Goal: Task Accomplishment & Management: Use online tool/utility

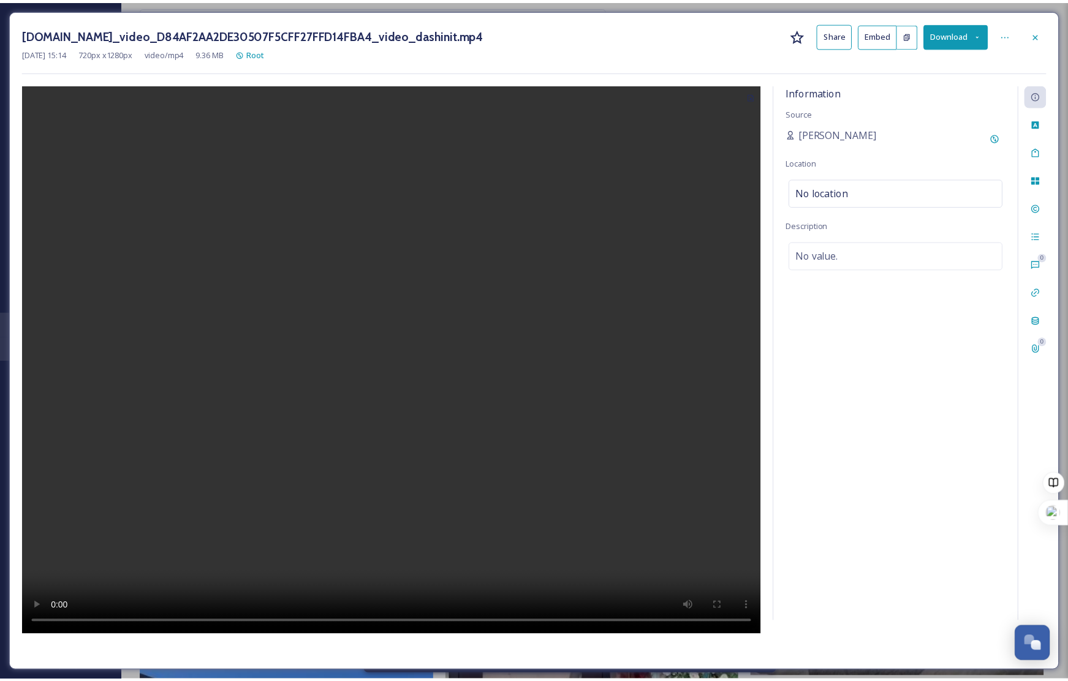
scroll to position [632, 0]
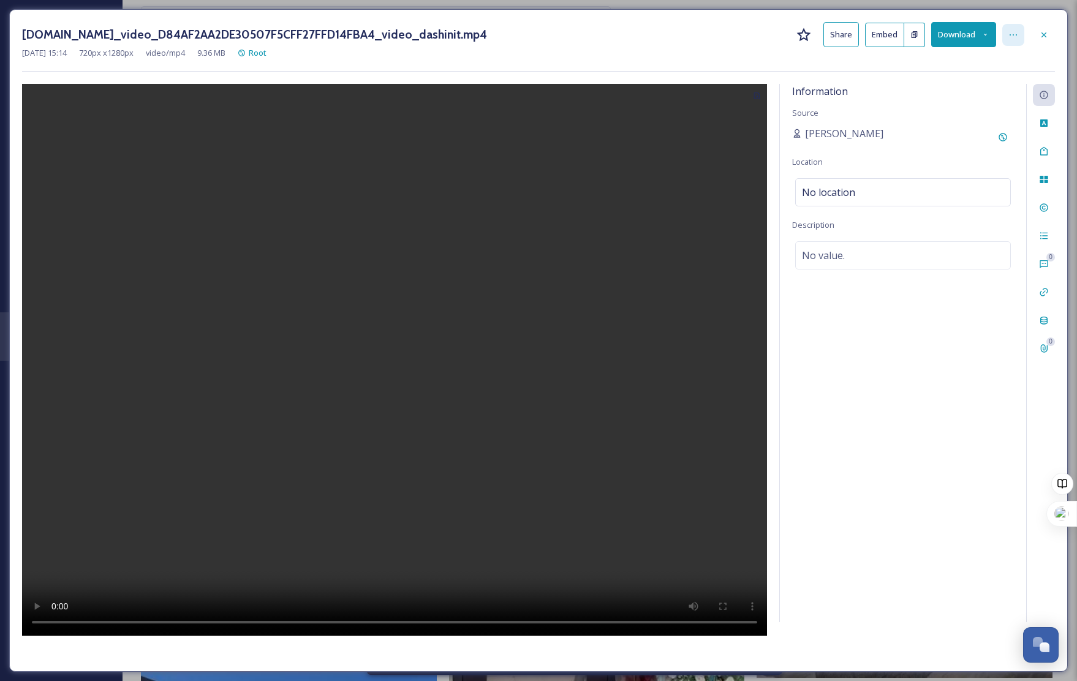
click at [1012, 32] on icon at bounding box center [1013, 35] width 10 height 10
click at [988, 28] on button "Download" at bounding box center [963, 34] width 65 height 25
click at [968, 62] on span "Download Original (720 x 1280)" at bounding box center [932, 63] width 112 height 12
click at [1044, 32] on icon at bounding box center [1044, 35] width 10 height 10
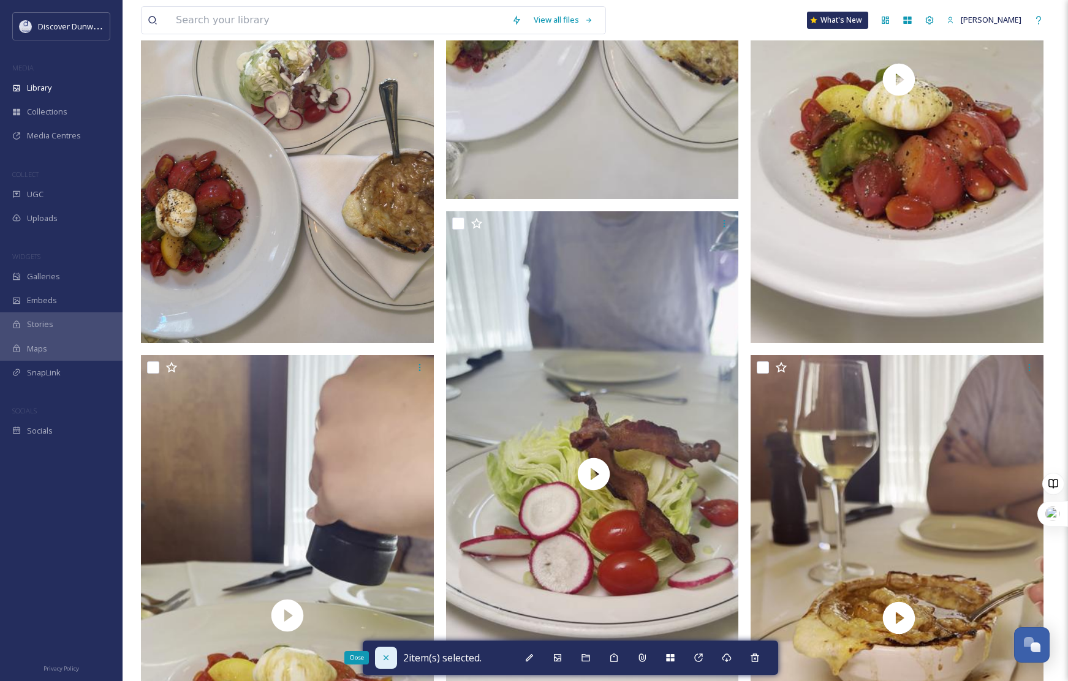
click at [377, 657] on div "Close" at bounding box center [386, 658] width 22 height 22
checkbox input "false"
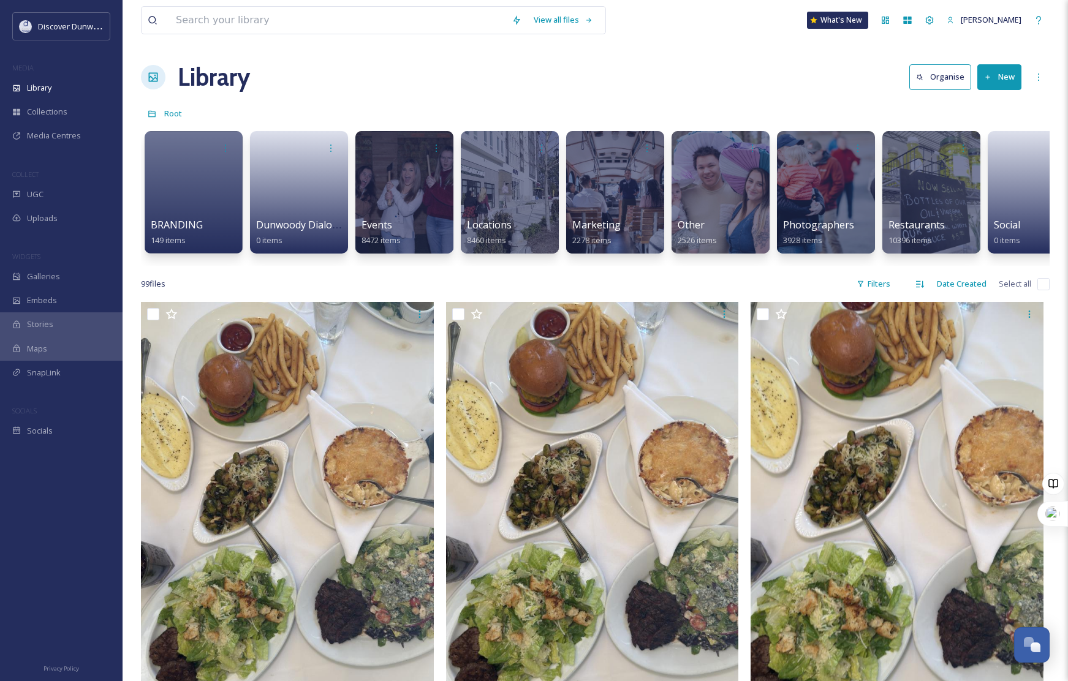
click at [991, 86] on button "New" at bounding box center [999, 76] width 44 height 25
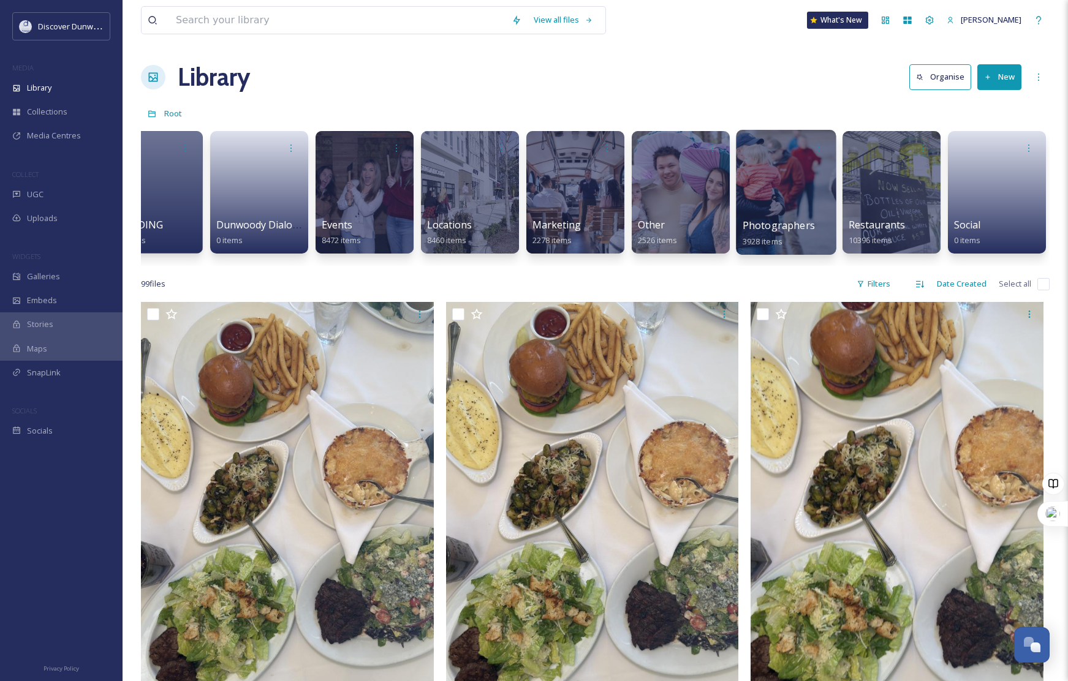
click at [766, 206] on div at bounding box center [786, 192] width 100 height 125
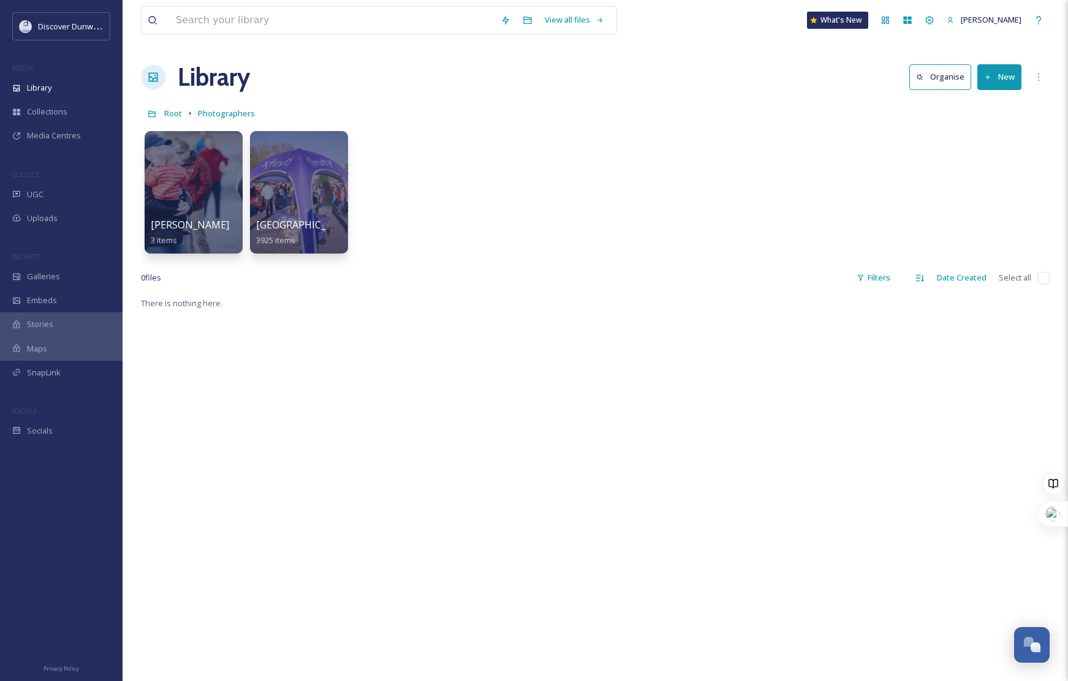
click at [349, 211] on div "[PERSON_NAME] 3 items Devon 3925 items" at bounding box center [595, 195] width 909 height 141
click at [330, 204] on div at bounding box center [299, 192] width 100 height 125
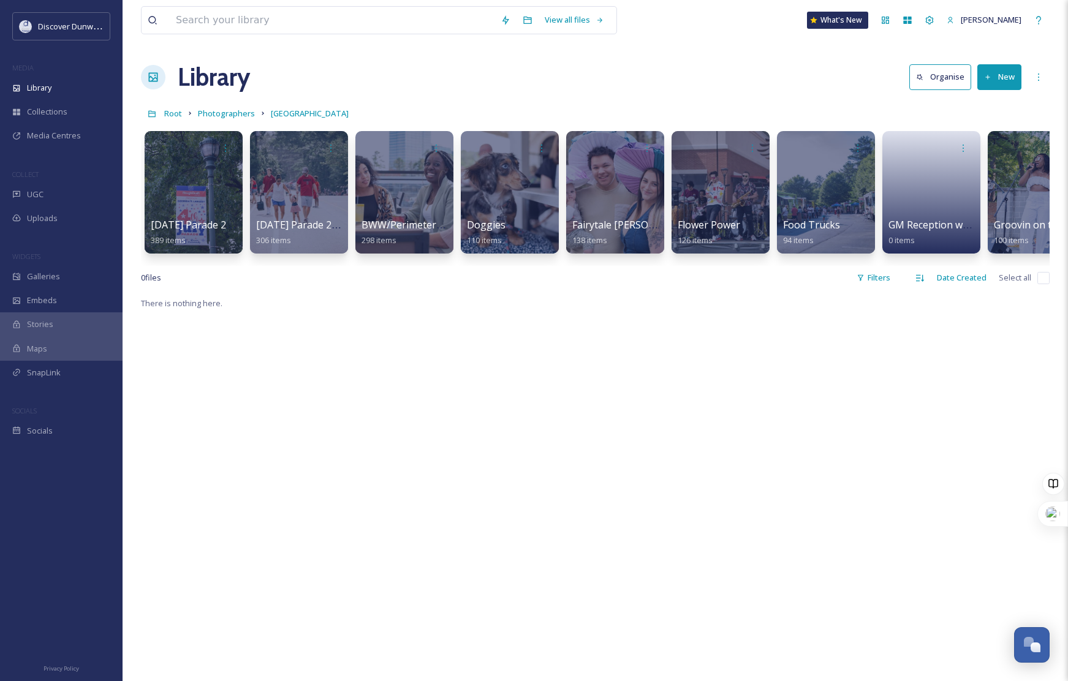
click at [999, 80] on button "New" at bounding box center [999, 76] width 44 height 25
click at [1000, 154] on div "Folder" at bounding box center [986, 154] width 69 height 24
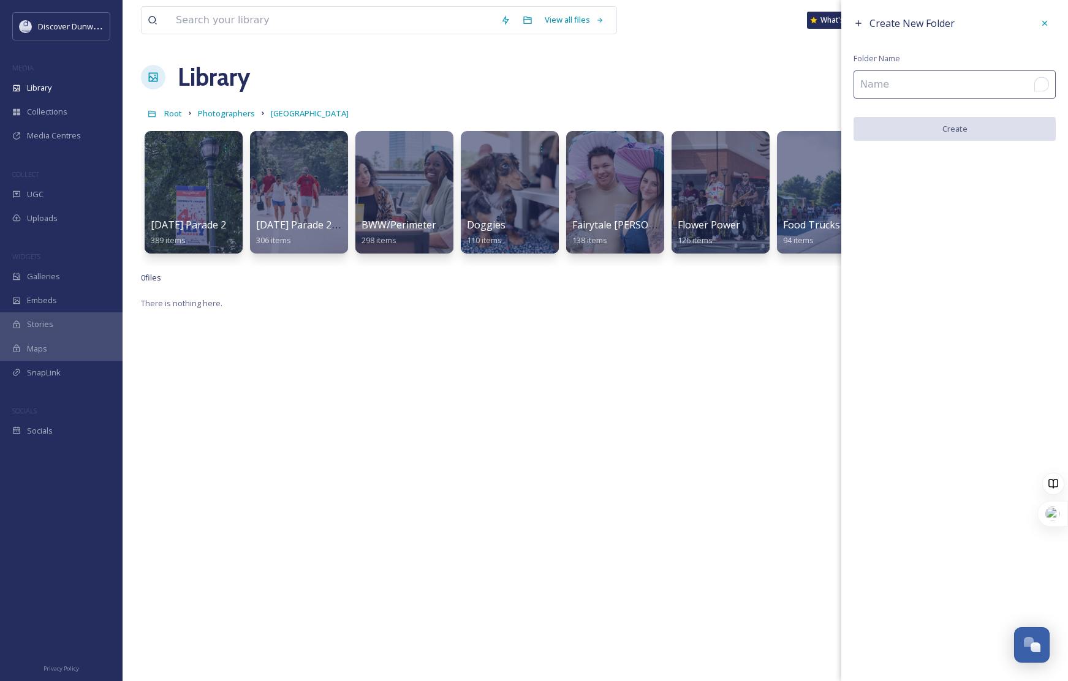
click at [986, 77] on input "To enrich screen reader interactions, please activate Accessibility in Grammarl…" at bounding box center [954, 84] width 202 height 28
type input "Parks 2025"
click at [955, 131] on button "Create" at bounding box center [954, 129] width 202 height 25
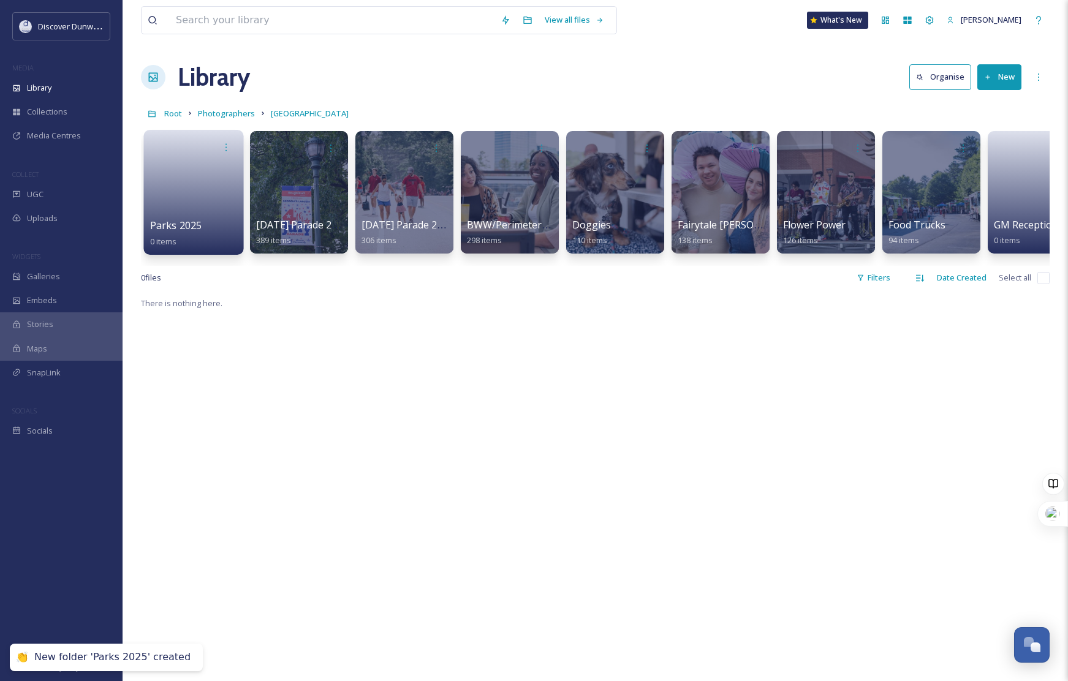
click at [221, 216] on link at bounding box center [194, 188] width 88 height 59
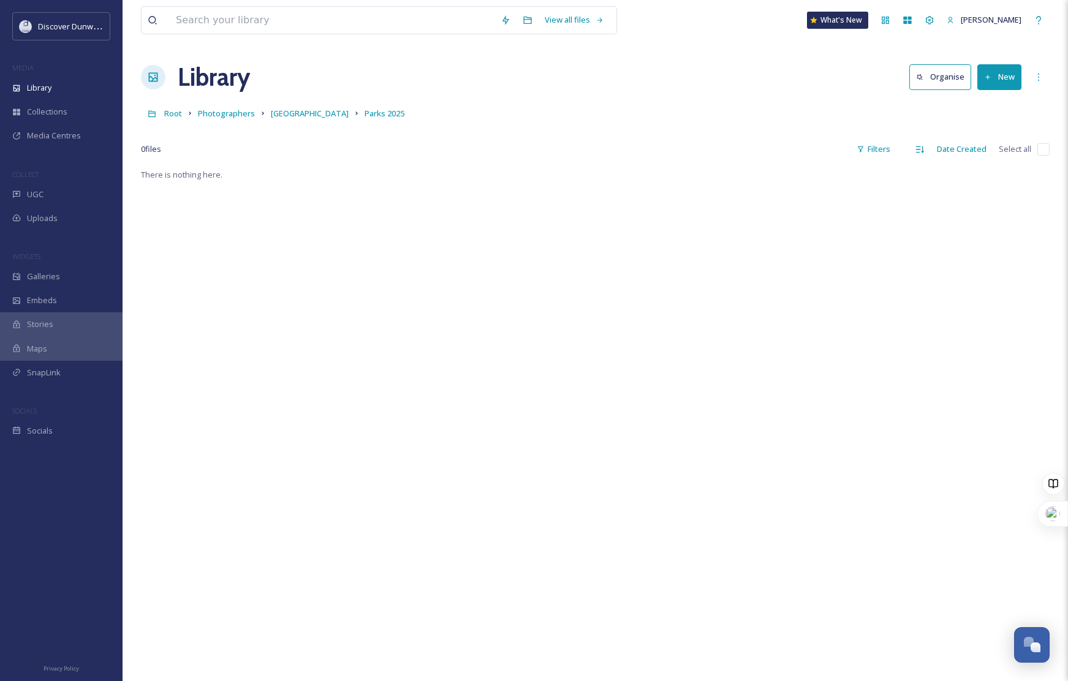
click at [1009, 83] on button "New" at bounding box center [999, 76] width 44 height 25
click at [1005, 102] on span "File Upload" at bounding box center [994, 106] width 40 height 12
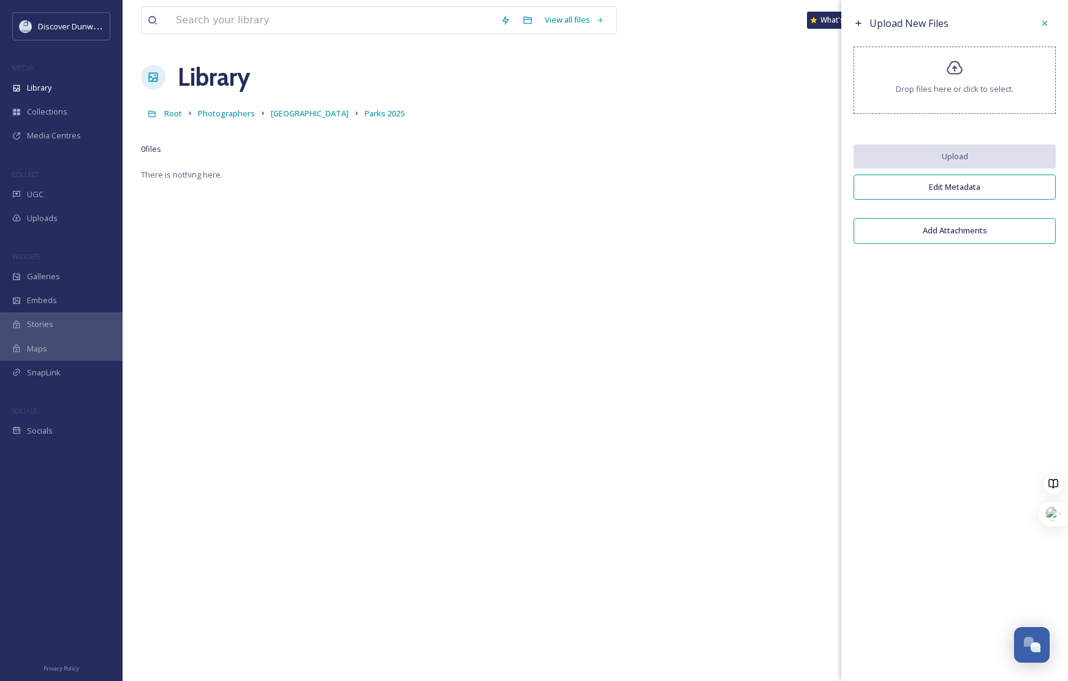
click at [1005, 102] on div "Drop files here or click to select." at bounding box center [954, 80] width 202 height 67
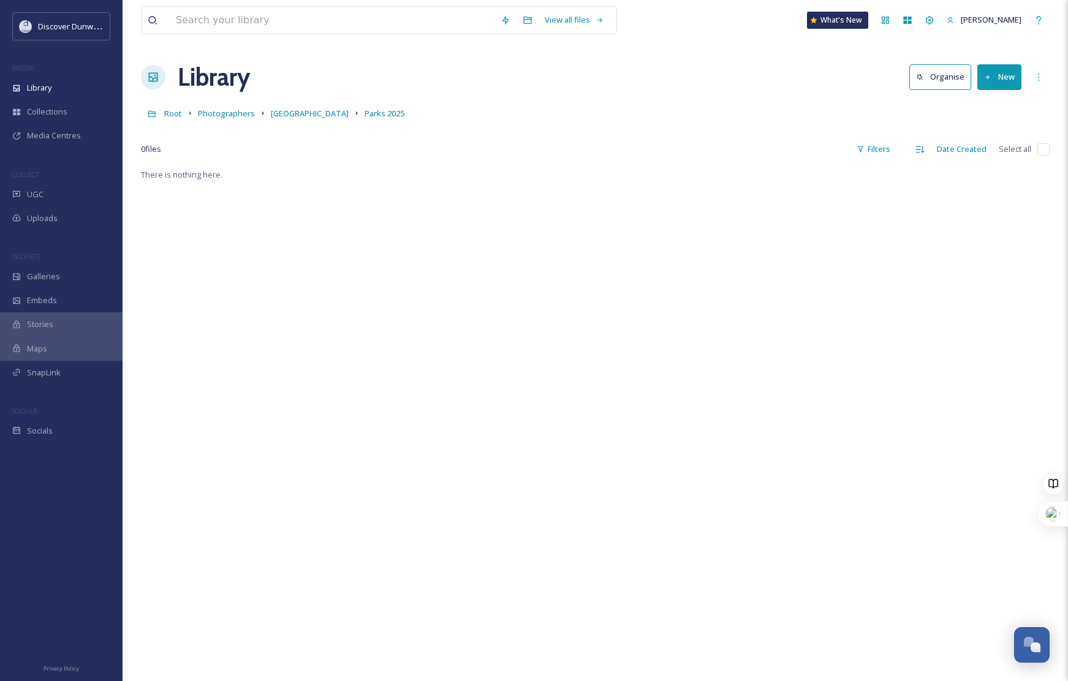
click at [542, 246] on div "There is nothing here." at bounding box center [595, 507] width 909 height 681
click at [67, 145] on div "Media Centres" at bounding box center [61, 136] width 123 height 24
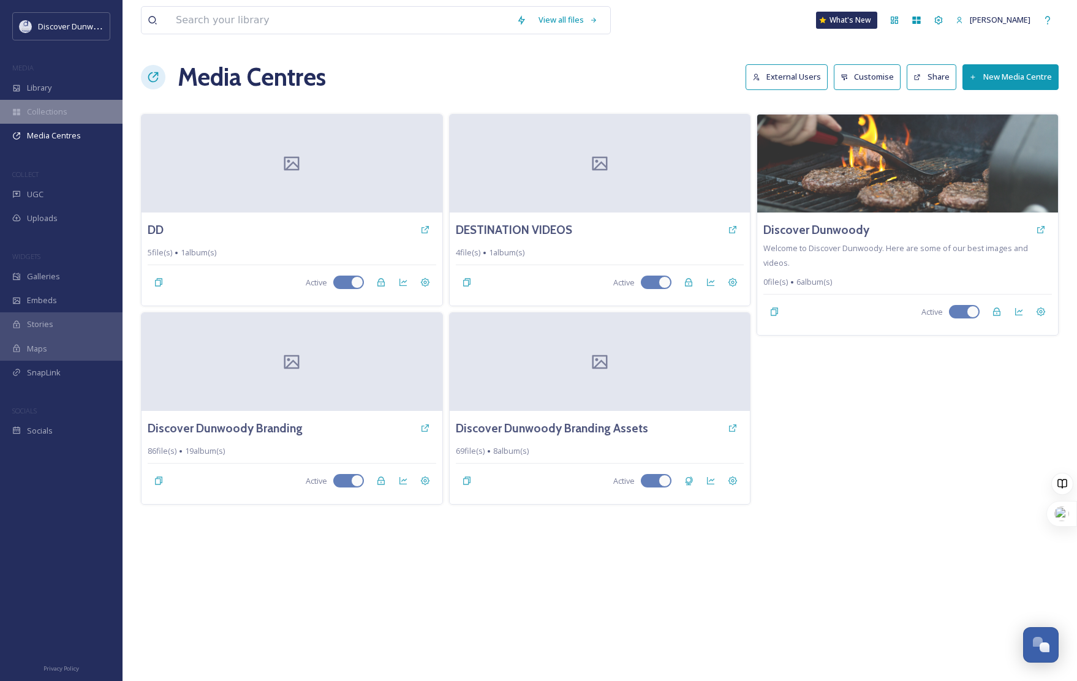
click at [84, 117] on div "Collections" at bounding box center [61, 112] width 123 height 24
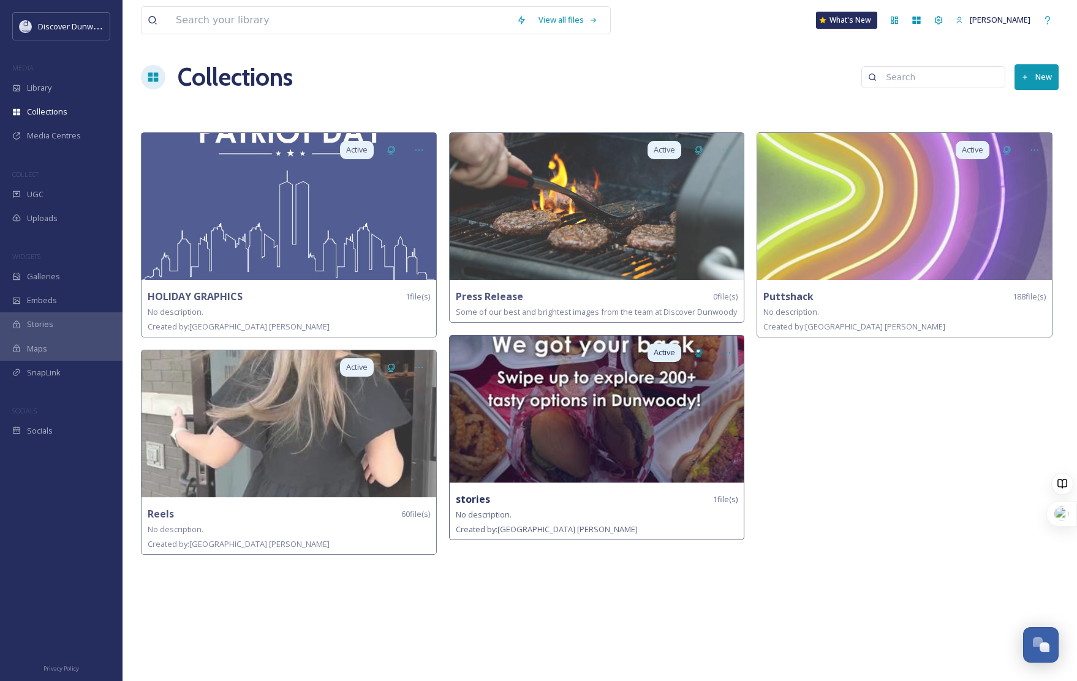
click at [633, 437] on img at bounding box center [597, 409] width 295 height 147
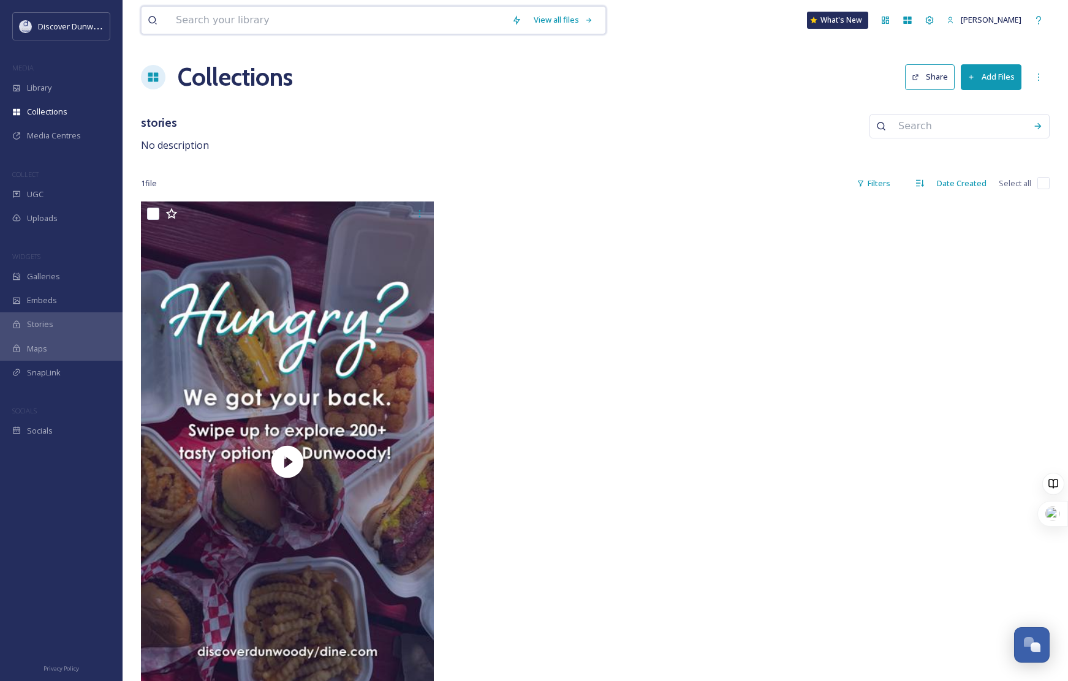
click at [249, 26] on input at bounding box center [338, 20] width 336 height 27
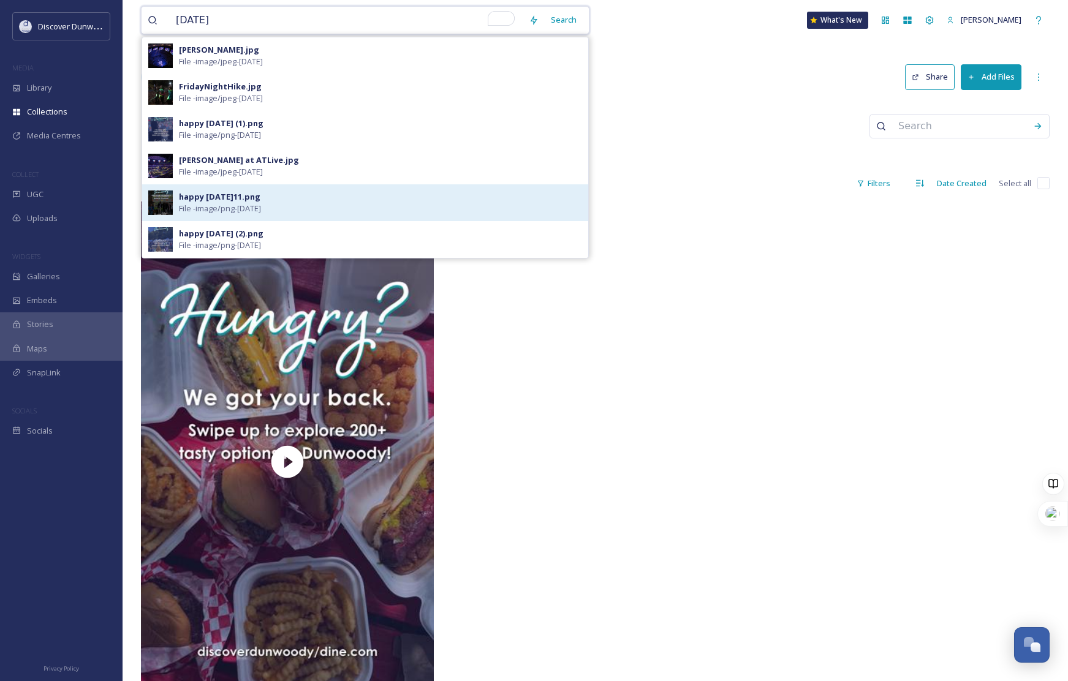
type input "[DATE]"
click at [254, 206] on span "File - image/png - [DATE]" at bounding box center [220, 209] width 82 height 12
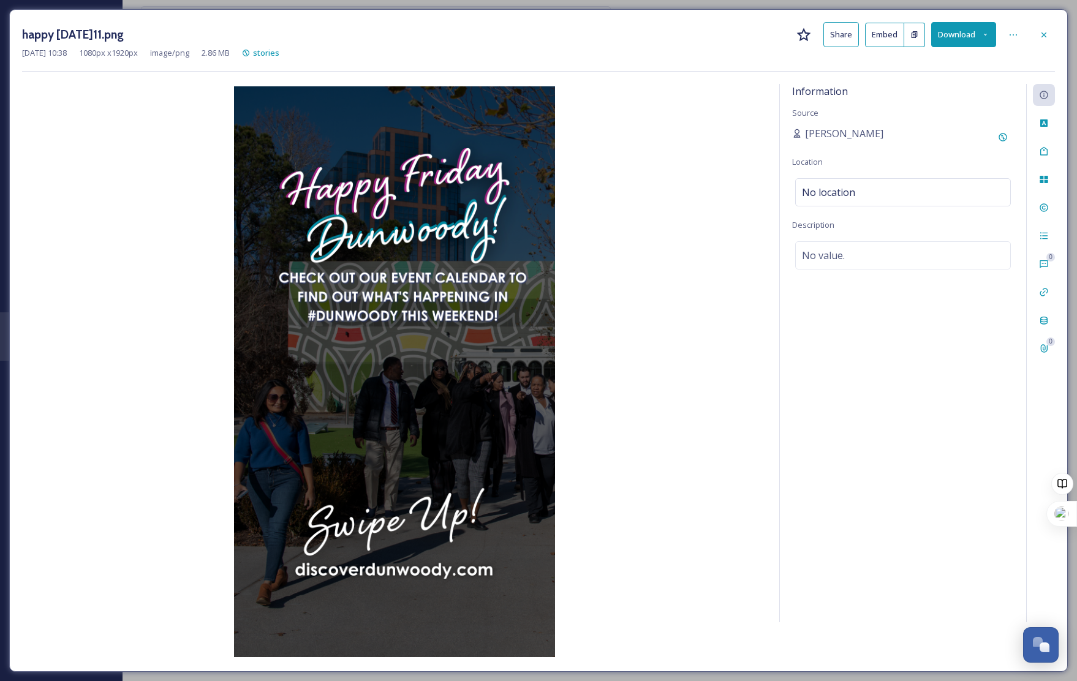
click at [985, 39] on button "Download" at bounding box center [963, 34] width 65 height 25
click at [975, 55] on div "Download Original (1080 x 1920)" at bounding box center [932, 63] width 128 height 24
click at [279, 53] on span "stories" at bounding box center [266, 52] width 26 height 11
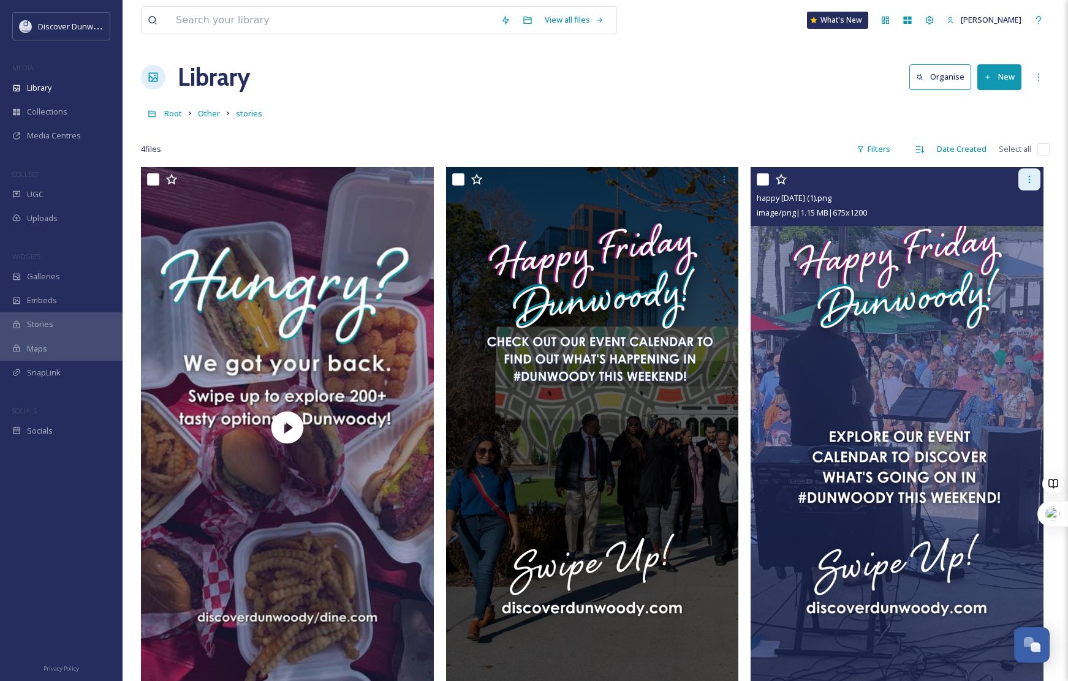
click at [1031, 178] on icon at bounding box center [1029, 180] width 10 height 10
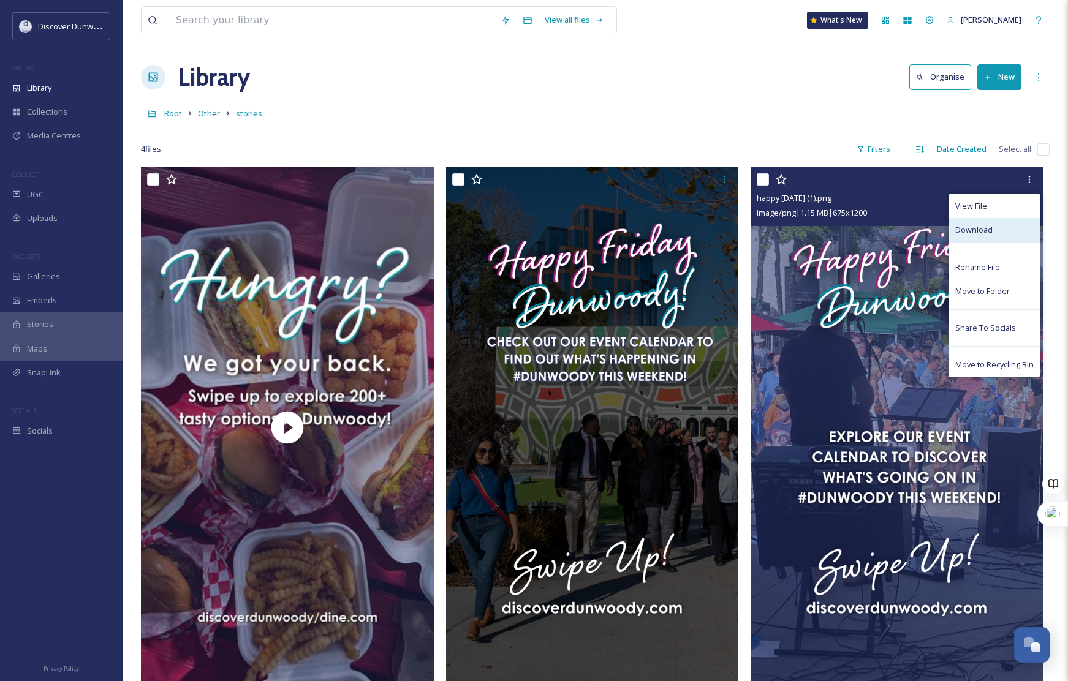
click at [1015, 241] on div "Download" at bounding box center [994, 230] width 91 height 24
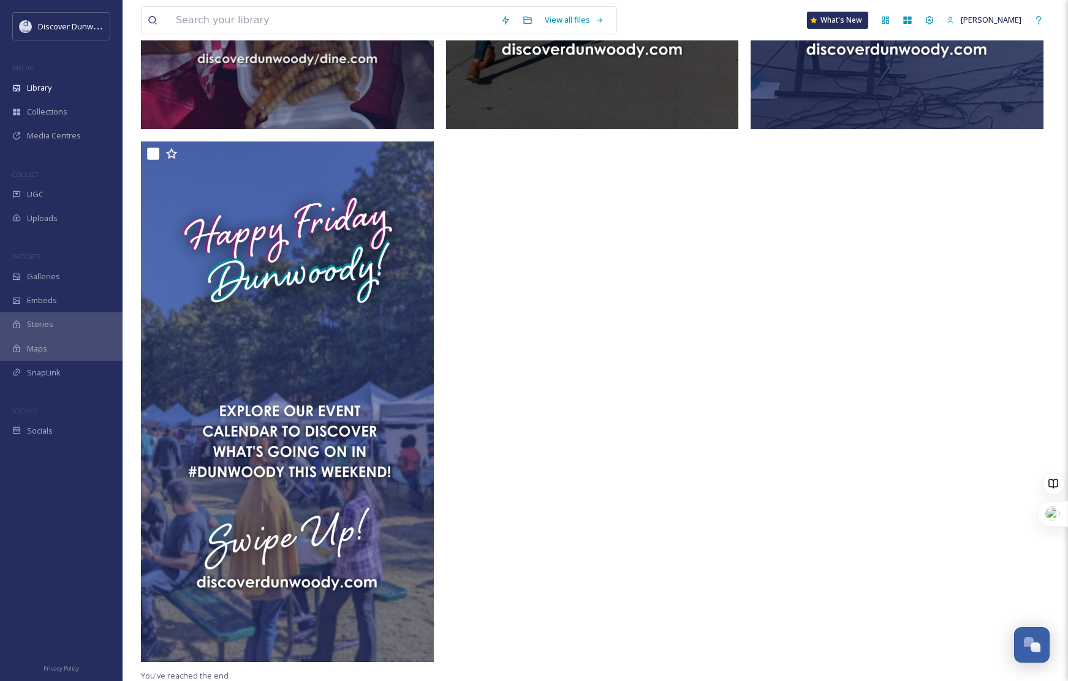
scroll to position [561, 0]
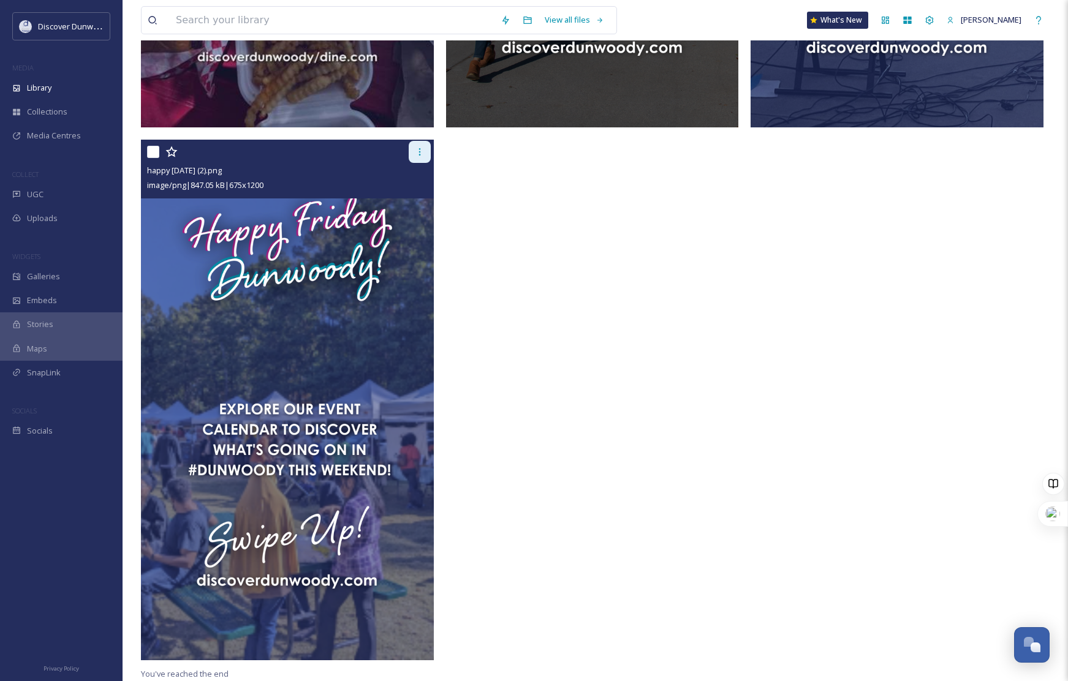
click at [423, 154] on icon at bounding box center [420, 152] width 10 height 10
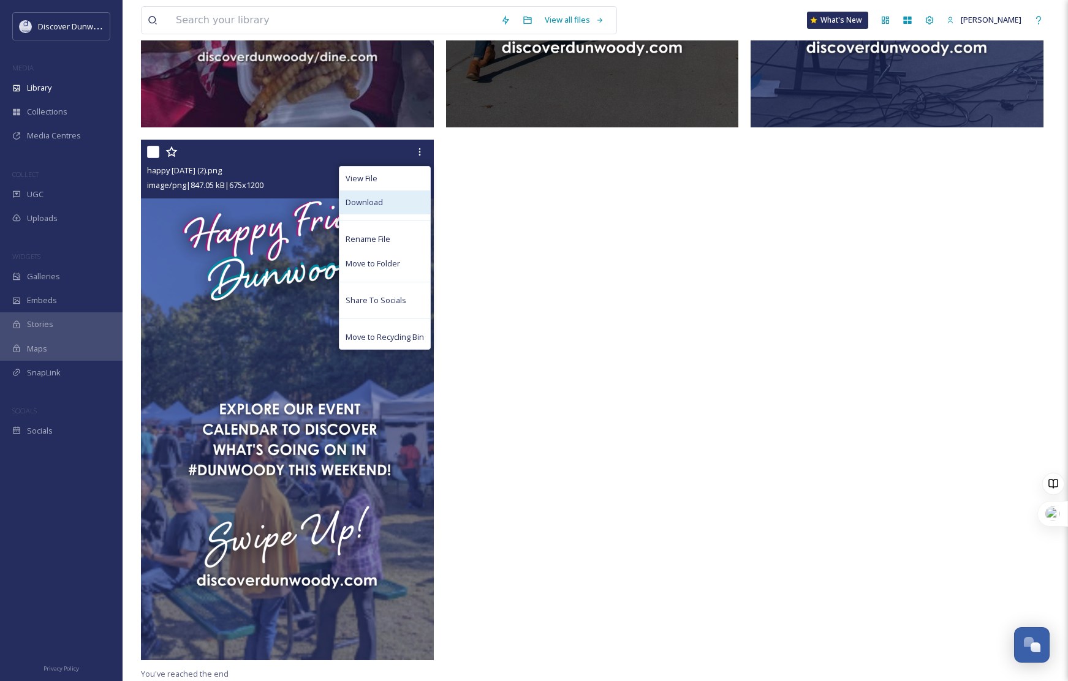
click at [377, 202] on span "Download" at bounding box center [364, 203] width 37 height 12
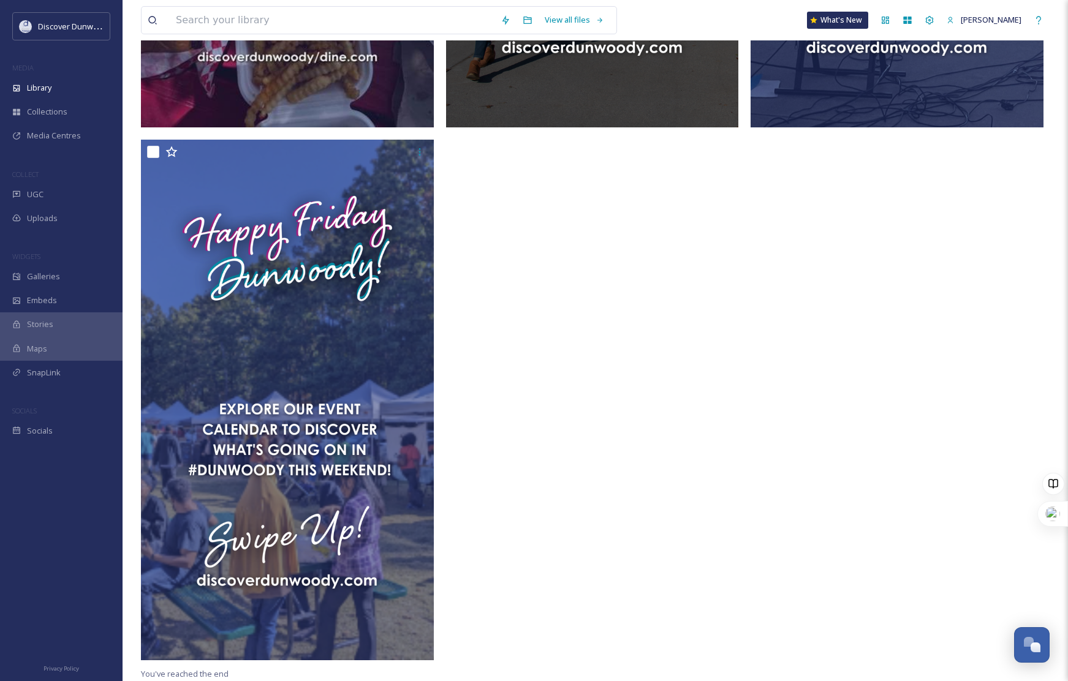
scroll to position [0, 0]
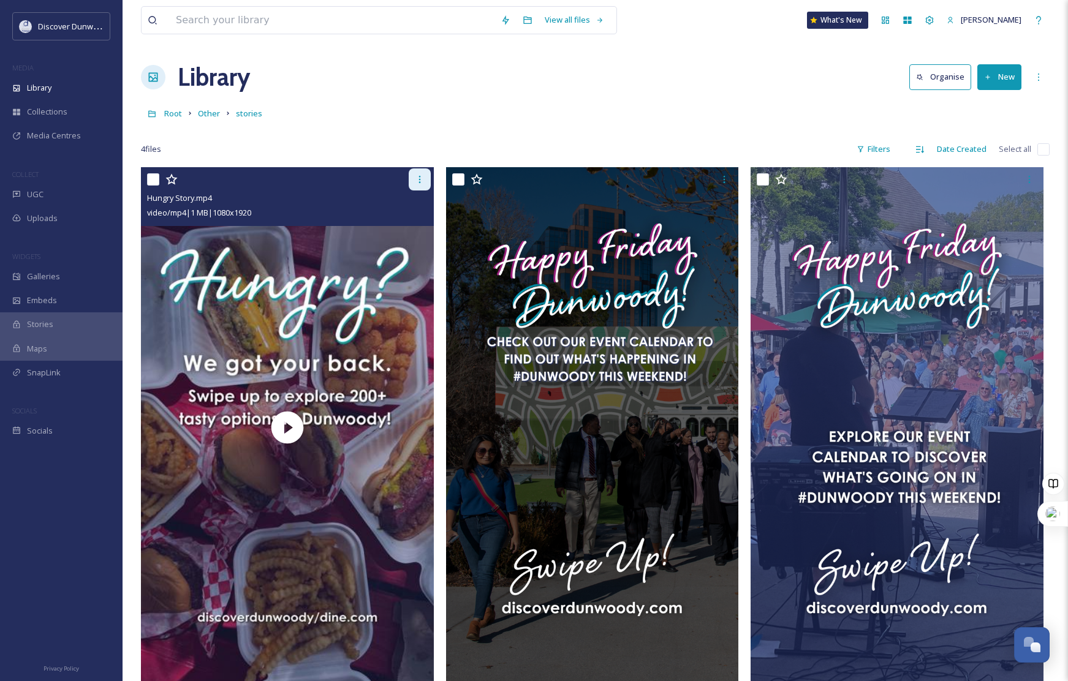
click at [423, 174] on div at bounding box center [420, 179] width 22 height 22
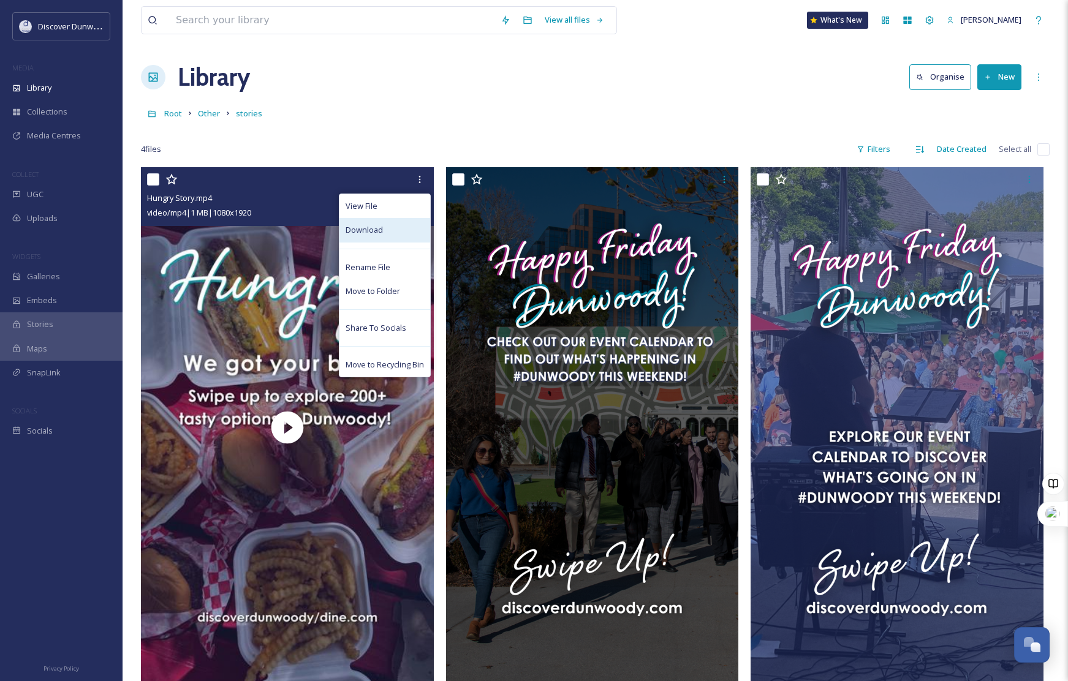
click at [396, 230] on div "Download" at bounding box center [384, 230] width 91 height 24
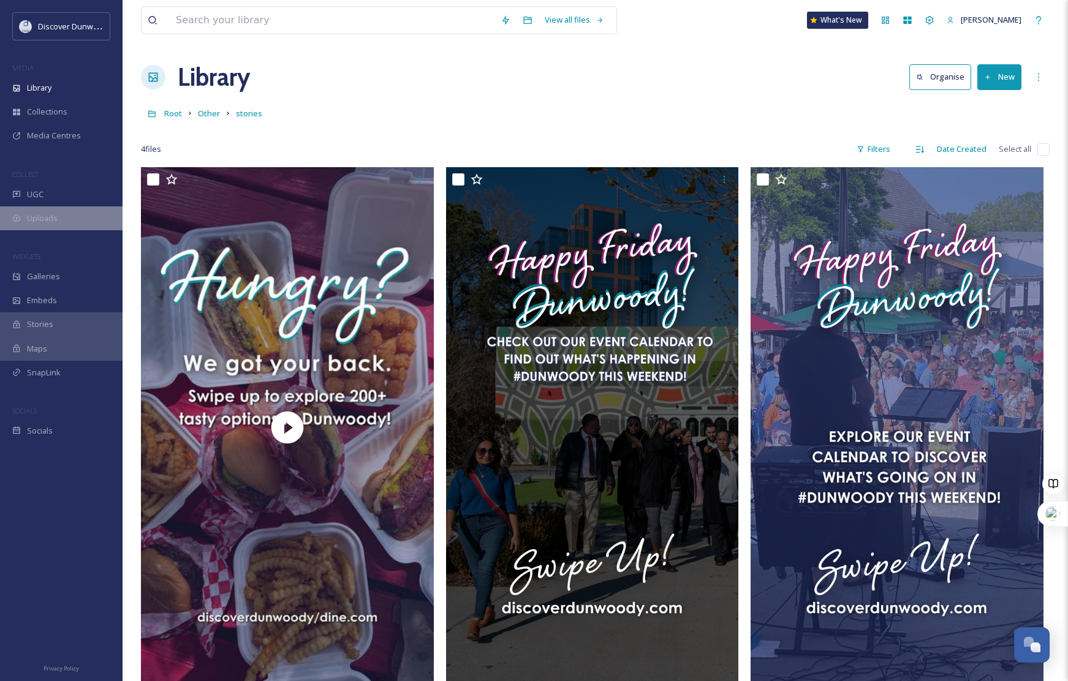
click at [53, 229] on div "Uploads" at bounding box center [61, 218] width 123 height 24
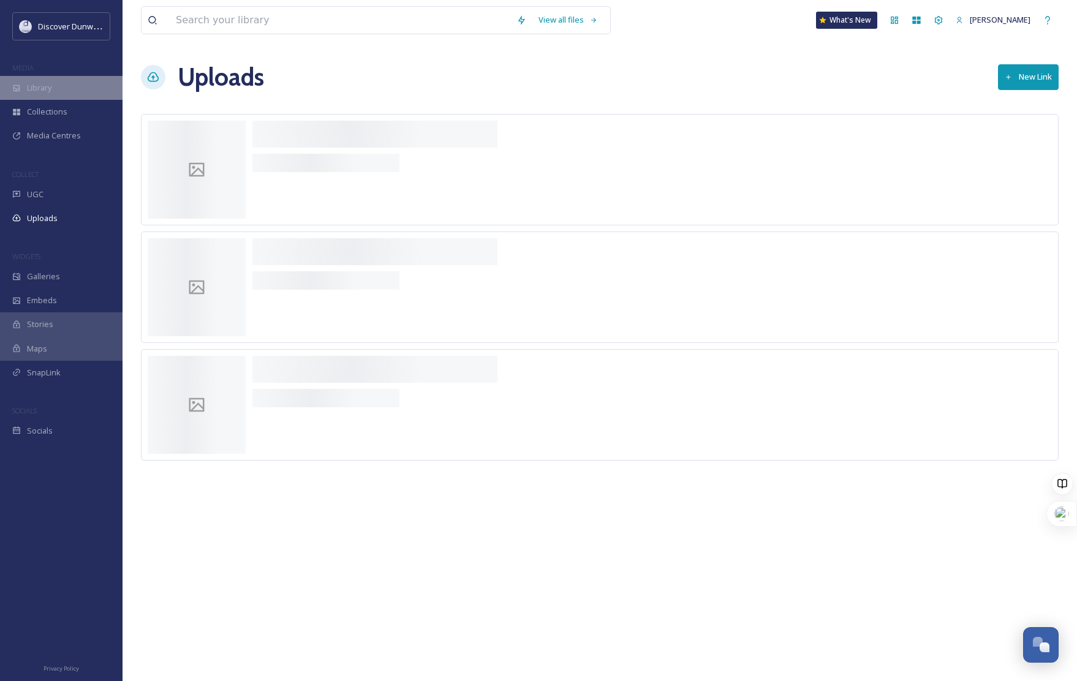
click at [48, 89] on span "Library" at bounding box center [39, 88] width 25 height 12
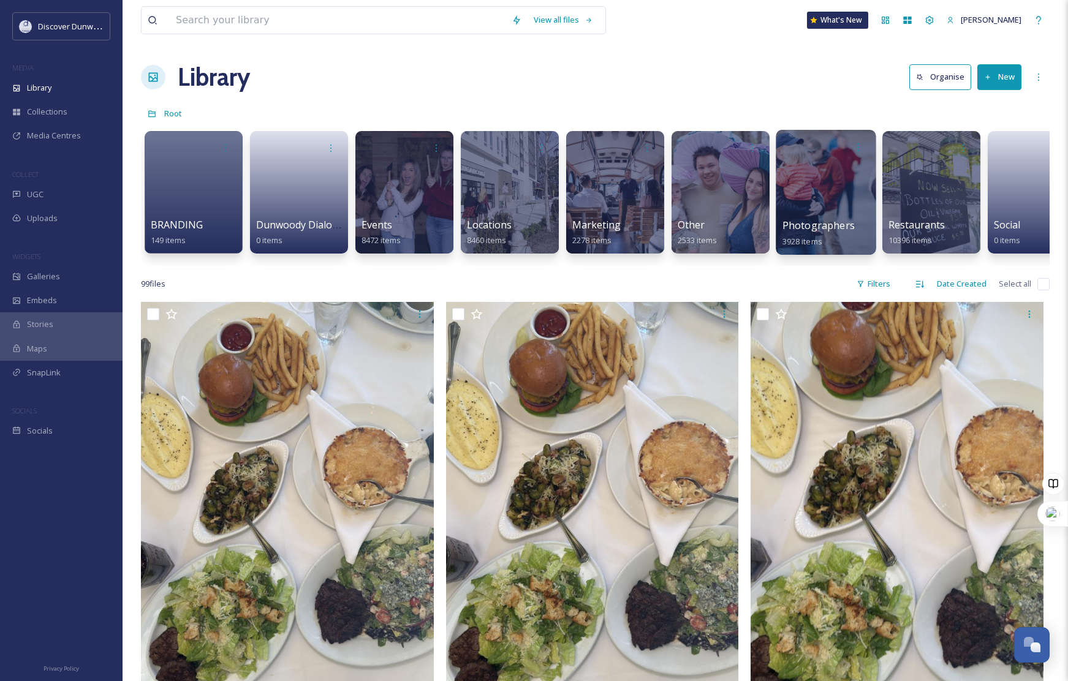
click at [830, 212] on div at bounding box center [826, 192] width 100 height 125
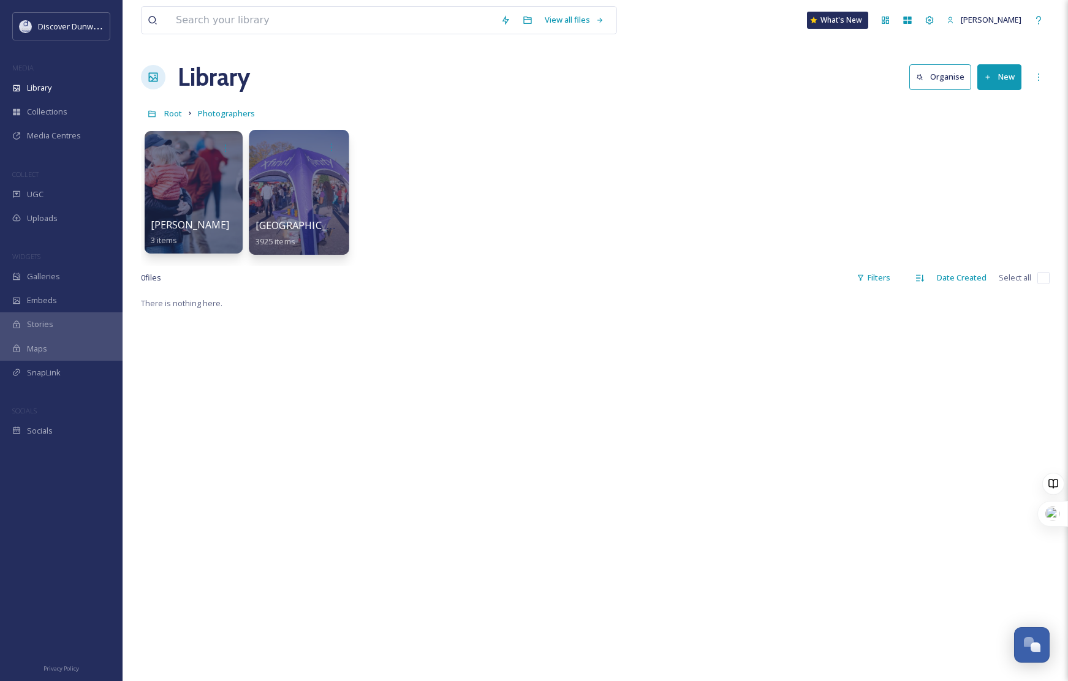
click at [311, 172] on div at bounding box center [299, 192] width 100 height 125
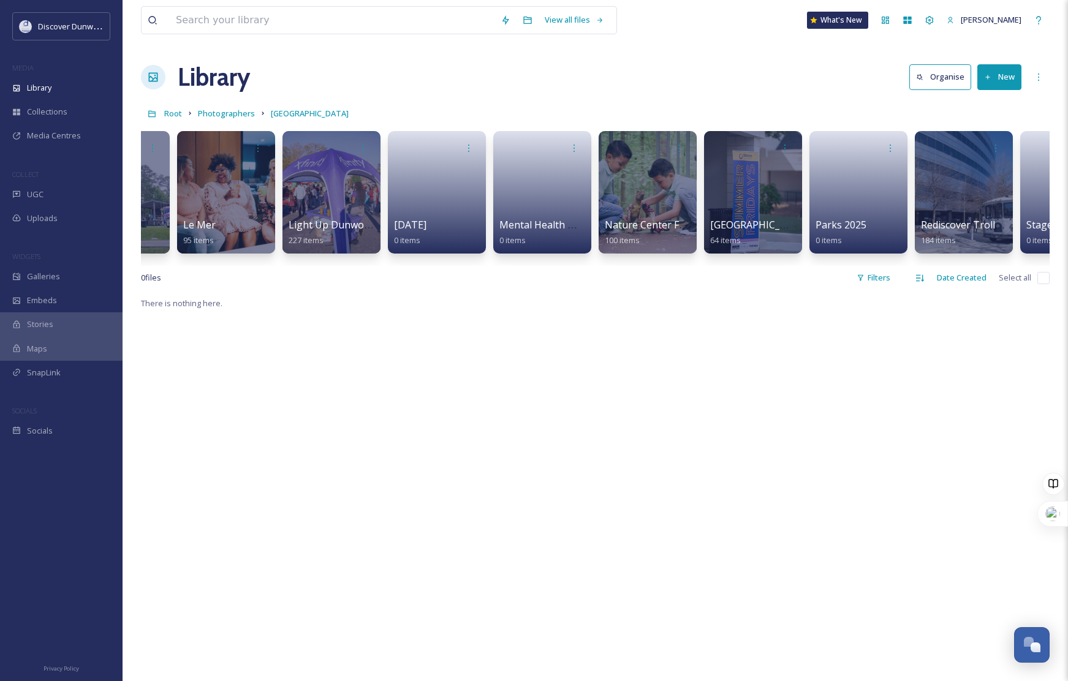
scroll to position [0, 1747]
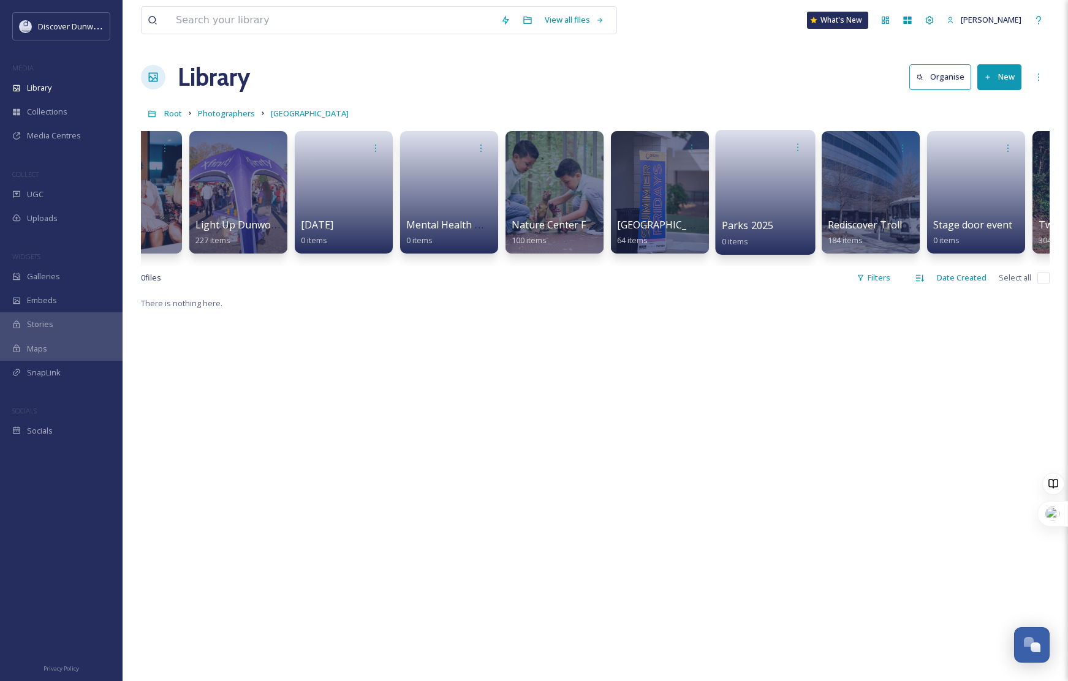
click at [759, 248] on div "Parks 2025 0 items" at bounding box center [765, 192] width 100 height 125
click at [728, 182] on link at bounding box center [766, 188] width 88 height 59
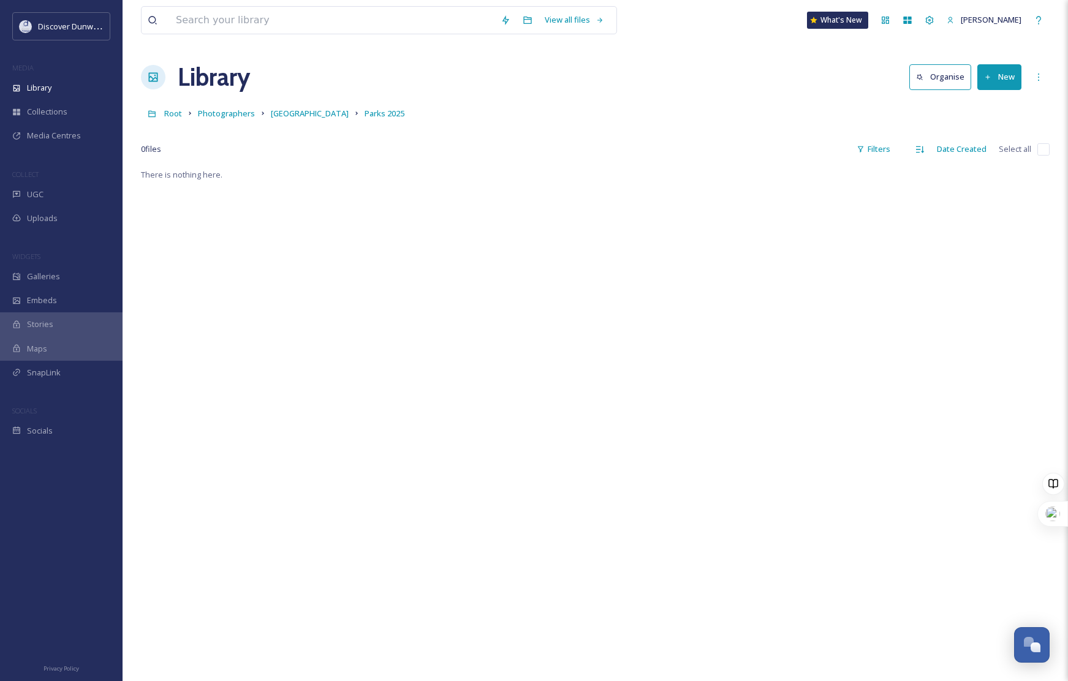
click at [999, 77] on button "New" at bounding box center [999, 76] width 44 height 25
click at [1001, 108] on span "File Upload" at bounding box center [994, 106] width 40 height 12
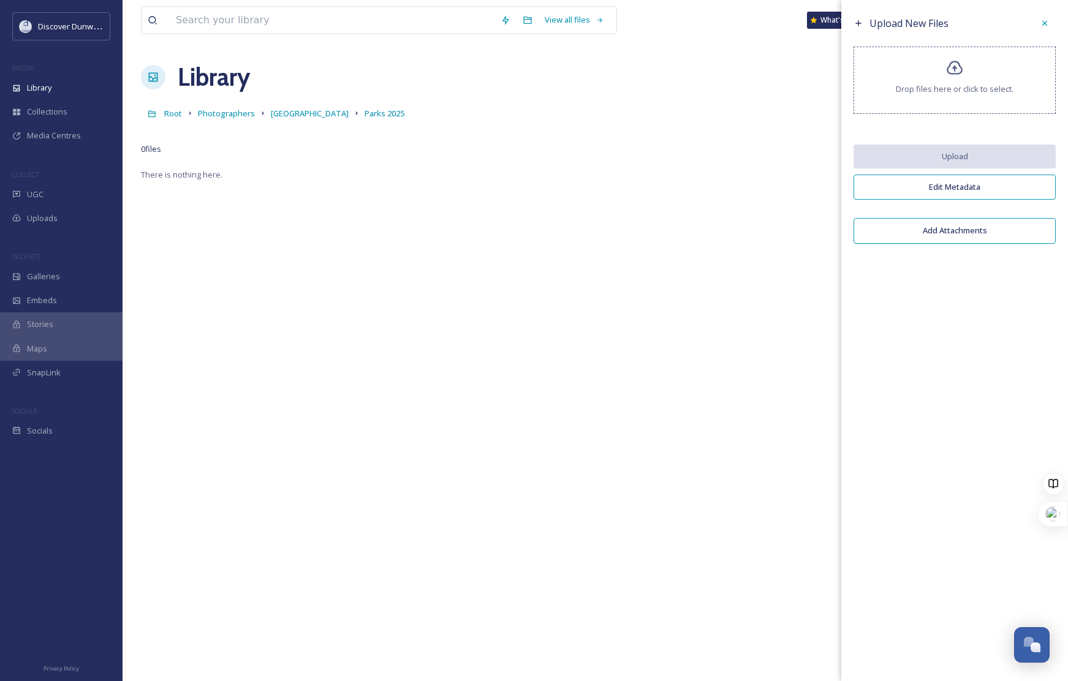
click at [1001, 108] on div "Drop files here or click to select." at bounding box center [954, 80] width 202 height 67
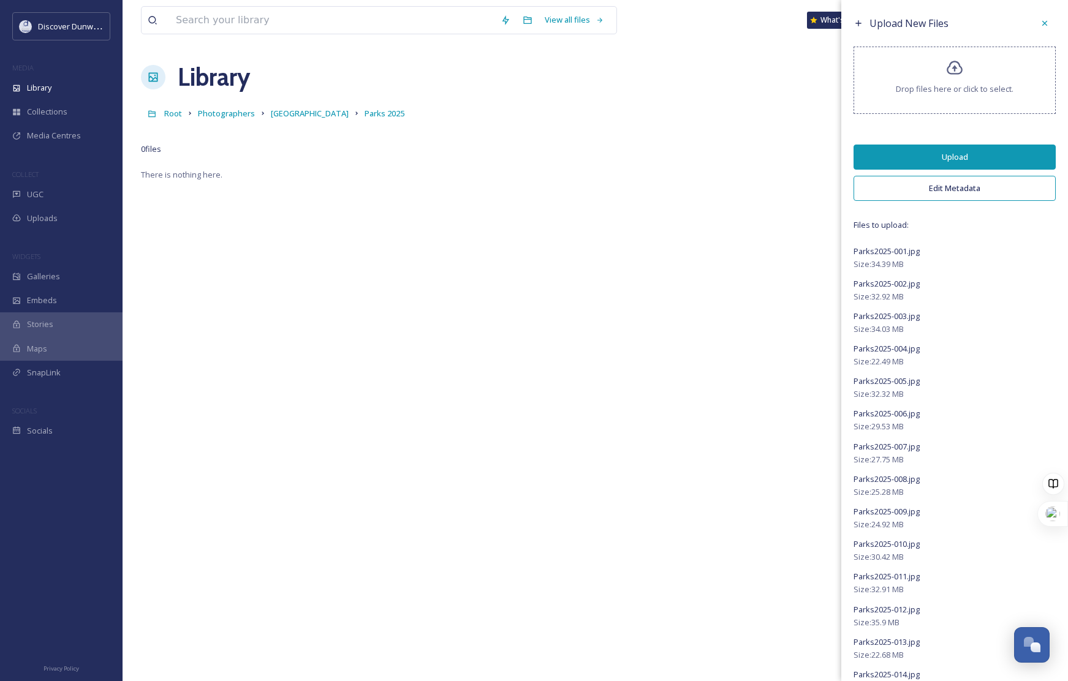
click at [980, 153] on button "Upload" at bounding box center [954, 157] width 202 height 25
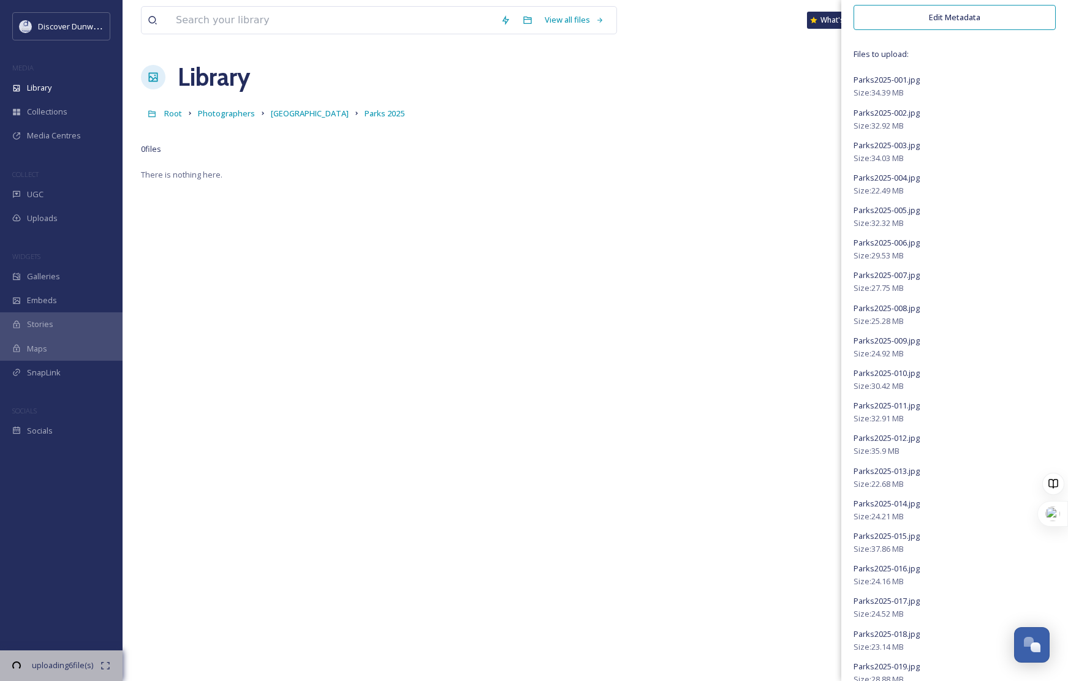
scroll to position [245, 0]
